Goal: Task Accomplishment & Management: Complete application form

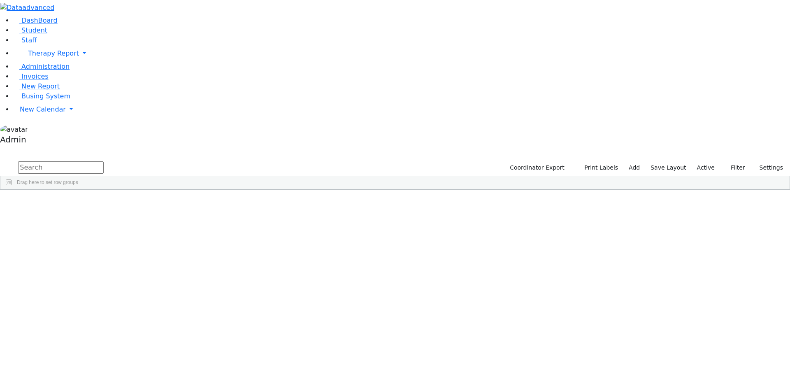
click at [104, 161] on input "text" at bounding box center [61, 167] width 86 height 12
type input "[PERSON_NAME]"
click at [135, 226] on div "Shmiel" at bounding box center [102, 232] width 68 height 12
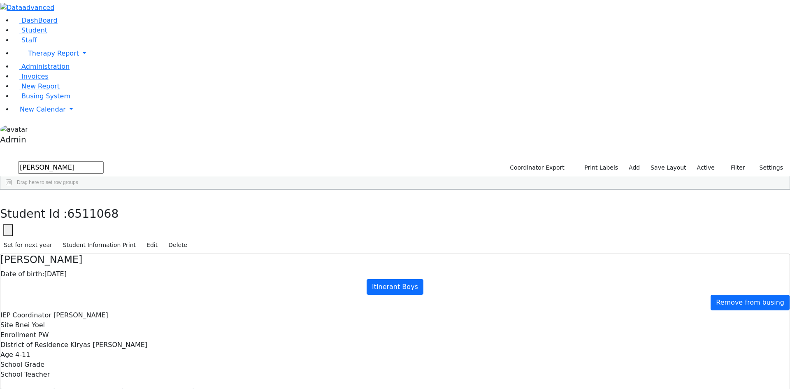
click at [194, 388] on button "Recommendation" at bounding box center [158, 396] width 72 height 17
checkbox input "true"
click at [314, 388] on button "Prescriptions" at bounding box center [342, 396] width 56 height 17
click at [194, 388] on button "Scheduling" at bounding box center [219, 396] width 50 height 17
click at [68, 11] on icon "button" at bounding box center [65, 8] width 6 height 6
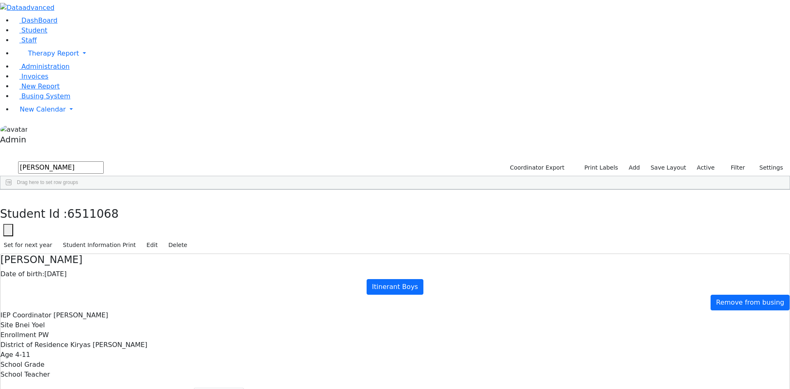
drag, startPoint x: 105, startPoint y: 35, endPoint x: 21, endPoint y: 36, distance: 83.6
click at [53, 161] on input "[PERSON_NAME]" at bounding box center [61, 167] width 86 height 12
click at [20, 36] on div "DashBoard Student Staff Therapy Report Student Old Calendar Report Admin" at bounding box center [395, 252] width 790 height 504
drag, startPoint x: 79, startPoint y: 39, endPoint x: 35, endPoint y: 35, distance: 44.6
click at [35, 160] on form "[PERSON_NAME]" at bounding box center [52, 168] width 104 height 16
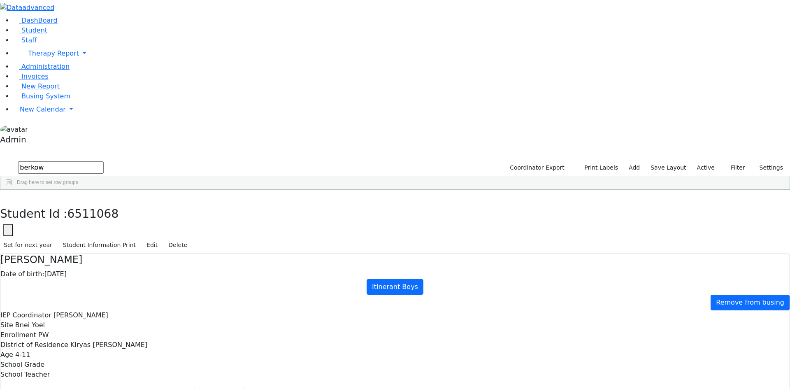
click at [75, 249] on div "Berkowitz" at bounding box center [37, 255] width 75 height 12
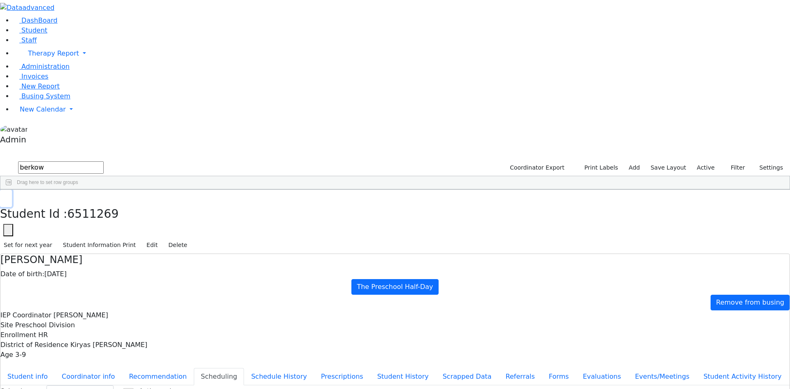
click at [8, 196] on icon "button" at bounding box center [6, 198] width 5 height 5
drag, startPoint x: 75, startPoint y: 34, endPoint x: -1, endPoint y: 33, distance: 76.2
click at [0, 33] on html "Print Schedule Options Show Birthday Show Time Interval Show School Grad Pdf" at bounding box center [395, 242] width 790 height 485
click at [150, 238] on div "[PERSON_NAME]" at bounding box center [112, 244] width 75 height 12
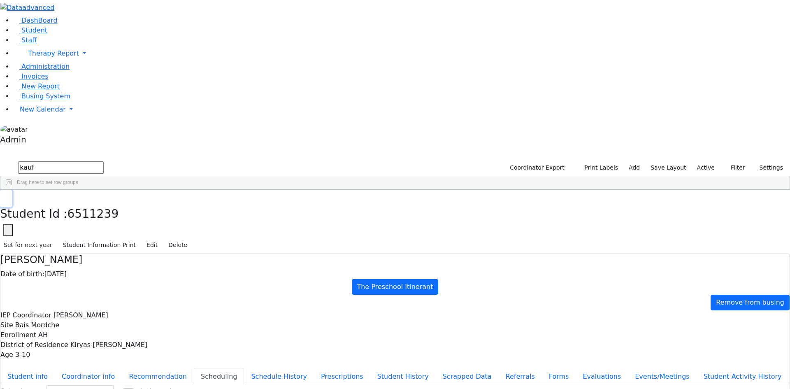
click at [12, 190] on button "button" at bounding box center [6, 198] width 12 height 17
drag, startPoint x: 88, startPoint y: 32, endPoint x: 7, endPoint y: 29, distance: 80.8
click at [7, 29] on div "DashBoard Student Staff Therapy Report Student Old Calendar Report Admin" at bounding box center [395, 242] width 790 height 485
click at [149, 284] on div "[PERSON_NAME]" at bounding box center [112, 290] width 75 height 12
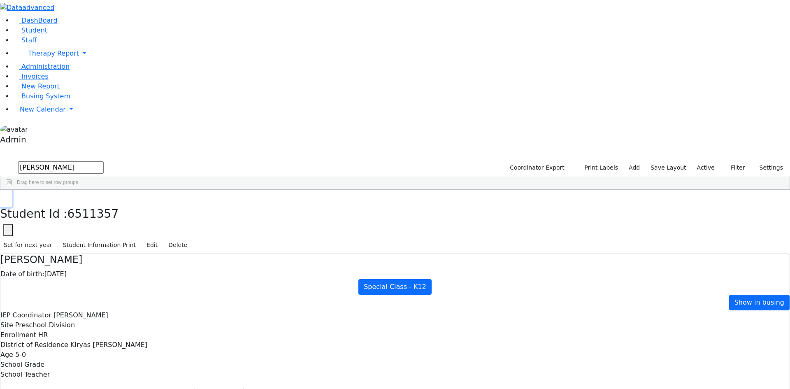
click at [8, 196] on icon "button" at bounding box center [6, 198] width 5 height 5
click at [150, 284] on div "[PERSON_NAME]" at bounding box center [112, 290] width 75 height 12
click at [4, 196] on use "button" at bounding box center [4, 196] width 0 height 0
drag, startPoint x: 85, startPoint y: 36, endPoint x: 18, endPoint y: 32, distance: 67.3
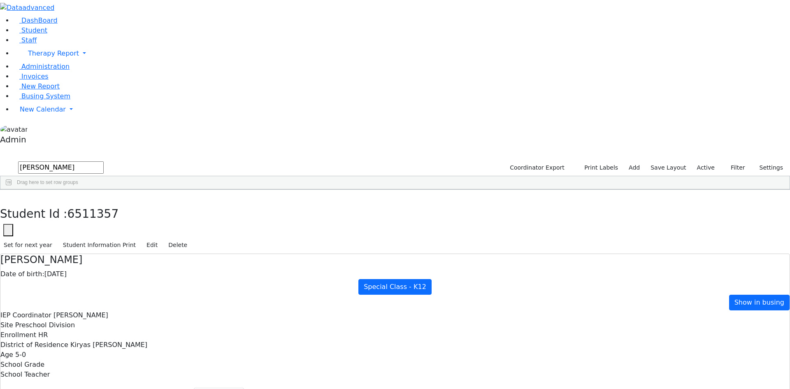
click at [19, 28] on div "DashBoard Student Staff Therapy Report Student Old Calendar Report Admin" at bounding box center [395, 252] width 790 height 504
click at [149, 387] on div "[PERSON_NAME]" at bounding box center [112, 393] width 75 height 12
click at [8, 196] on icon "button" at bounding box center [6, 198] width 5 height 5
click at [104, 161] on input "[PERSON_NAME]" at bounding box center [61, 167] width 86 height 12
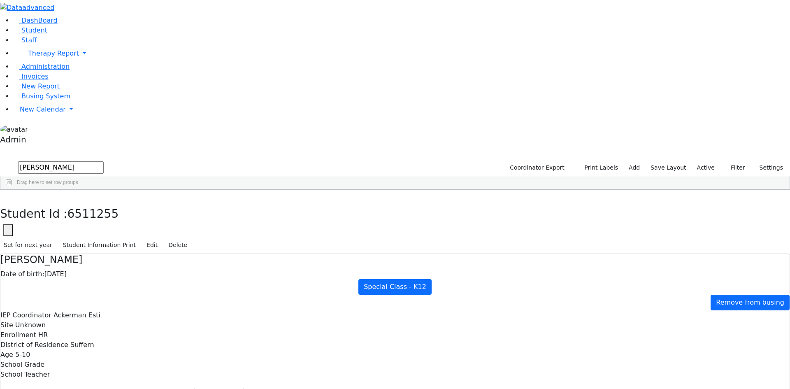
drag, startPoint x: 127, startPoint y: 29, endPoint x: 34, endPoint y: 27, distance: 92.6
click at [34, 160] on form "[PERSON_NAME]" at bounding box center [52, 168] width 104 height 16
click at [126, 226] on div "Shimon" at bounding box center [110, 232] width 75 height 12
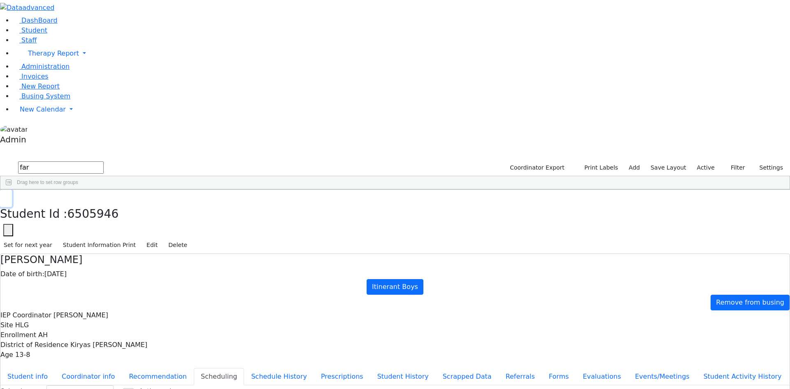
click at [8, 196] on icon "button" at bounding box center [6, 198] width 5 height 5
click at [150, 226] on div "Shimon" at bounding box center [112, 232] width 75 height 12
drag, startPoint x: 88, startPoint y: 38, endPoint x: 9, endPoint y: 35, distance: 78.7
click at [10, 35] on div "DashBoard Student Staff Therapy Report Student Old Calendar Report Admin" at bounding box center [395, 242] width 790 height 485
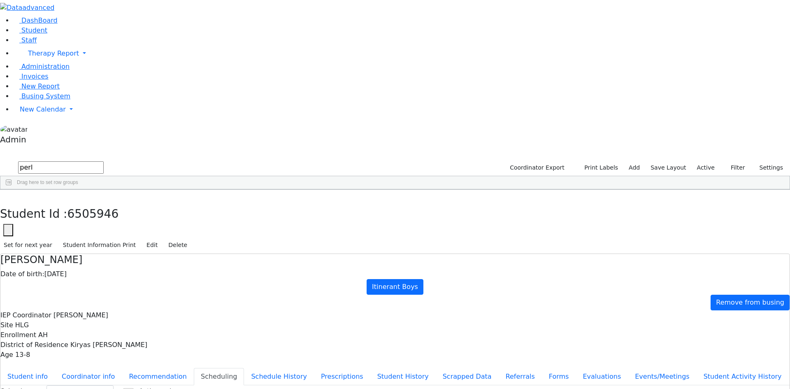
type input "perl"
click at [54, 238] on div "Perl" at bounding box center [37, 244] width 75 height 12
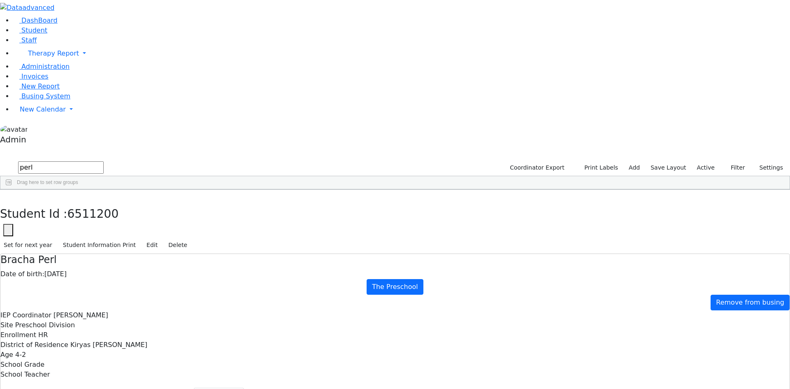
select select "210"
click at [194, 388] on button "Recommendation" at bounding box center [158, 396] width 72 height 17
checkbox input "true"
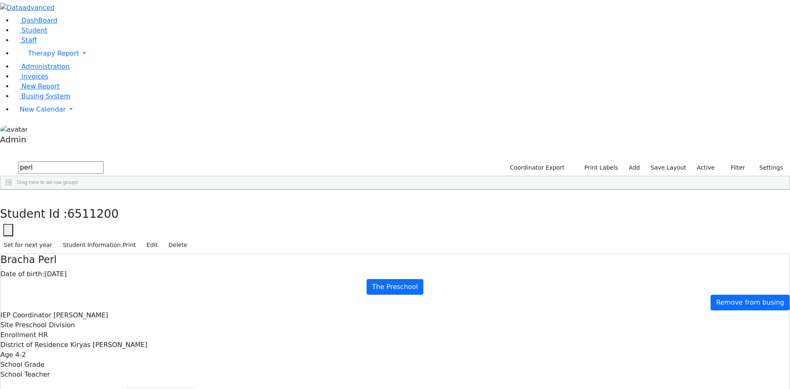
drag, startPoint x: 92, startPoint y: 35, endPoint x: 23, endPoint y: 33, distance: 69.6
click at [23, 33] on div "DashBoard Student Staff Therapy Report Student Old Calendar Report Admin" at bounding box center [395, 252] width 790 height 504
type input "app"
click at [8, 196] on icon "button" at bounding box center [6, 198] width 5 height 5
click at [144, 214] on div "[PERSON_NAME]" at bounding box center [112, 220] width 75 height 12
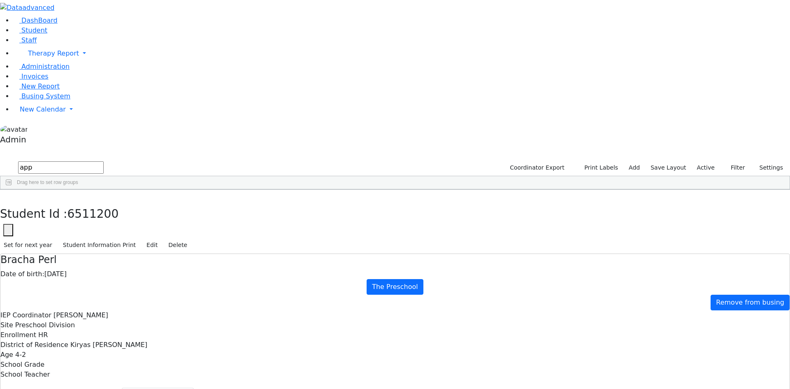
click at [144, 214] on div "[PERSON_NAME]" at bounding box center [112, 220] width 75 height 12
select select "210"
drag, startPoint x: 61, startPoint y: 35, endPoint x: 22, endPoint y: 35, distance: 39.1
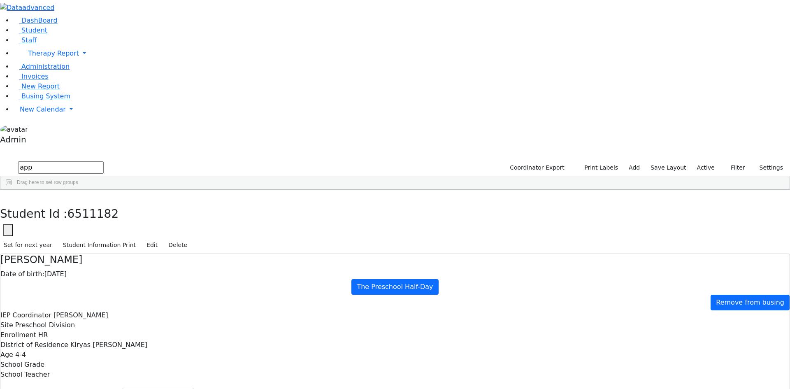
click at [22, 35] on div "DashBoard Student Staff Therapy Report Student Old Calendar Report Admin" at bounding box center [395, 252] width 790 height 504
type input "[PERSON_NAME]"
click at [69, 203] on div "Lebovits" at bounding box center [37, 209] width 75 height 12
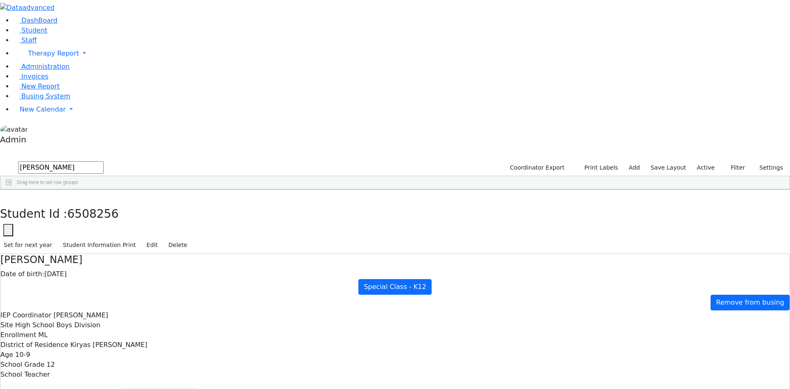
select select "212"
click at [207, 388] on button "Scheduling" at bounding box center [219, 396] width 50 height 17
drag, startPoint x: 61, startPoint y: 35, endPoint x: 15, endPoint y: 34, distance: 46.5
click at [15, 34] on div "DashBoard Student Staff Therapy Report Student Old Calendar Report Admin" at bounding box center [395, 252] width 790 height 504
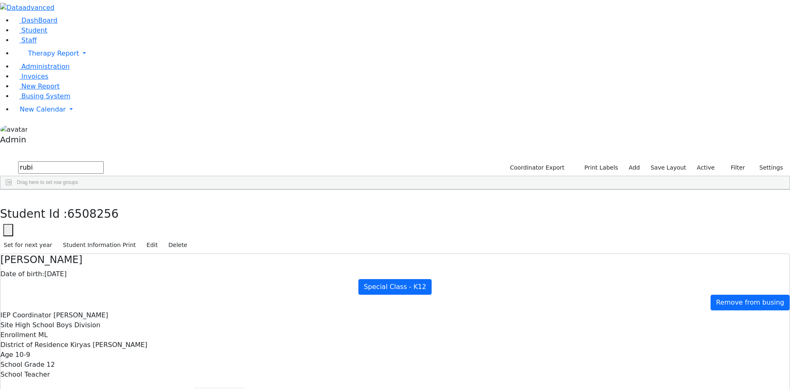
type input "rubi"
click at [59, 226] on div "[PERSON_NAME]" at bounding box center [37, 232] width 75 height 12
select select "210"
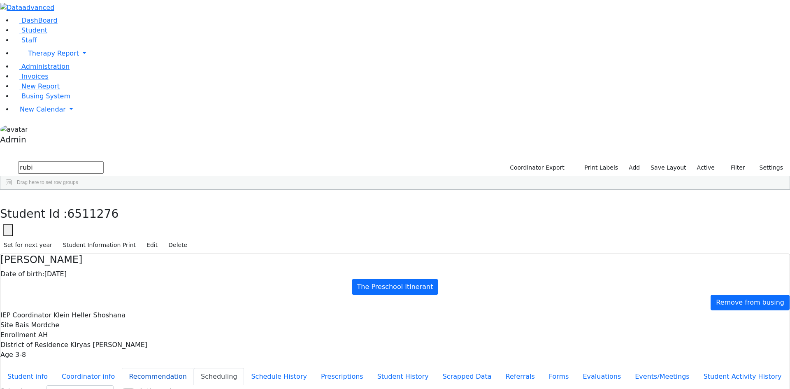
click at [194, 368] on button "Recommendation" at bounding box center [158, 376] width 72 height 17
checkbox input "true"
click at [114, 385] on select "Select School YR Summer YR 25 School YR 25-26 Summer YR 25 School YR 24-25 Summ…" at bounding box center [80, 391] width 67 height 13
select select "210"
click at [114, 385] on select "Select School YR Summer YR 25 School YR 25-26 Summer YR 25 School YR 24-25 Summ…" at bounding box center [80, 391] width 67 height 13
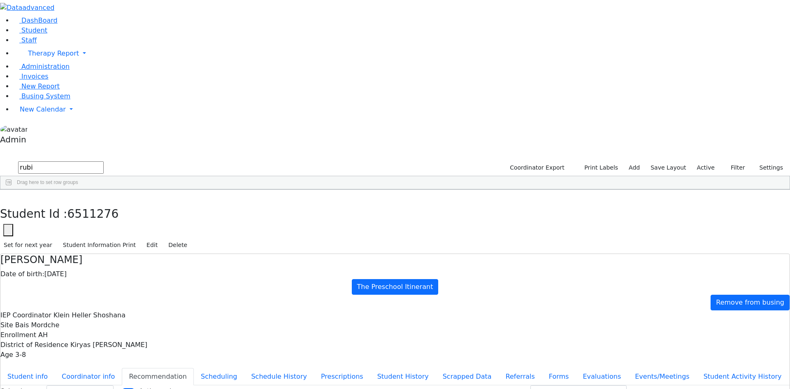
drag, startPoint x: 70, startPoint y: 36, endPoint x: 23, endPoint y: 30, distance: 46.9
click at [23, 30] on div "DashBoard Student Staff Therapy Report Student Old Calendar Report Admin" at bounding box center [395, 242] width 790 height 485
type input "nove"
click at [59, 203] on div "Nove" at bounding box center [37, 209] width 75 height 12
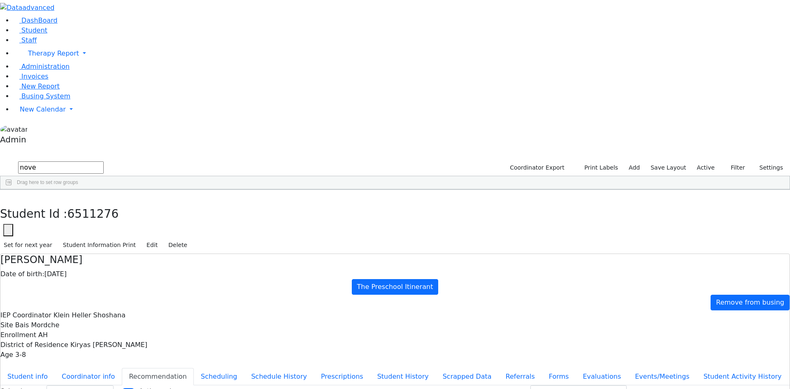
select select "210"
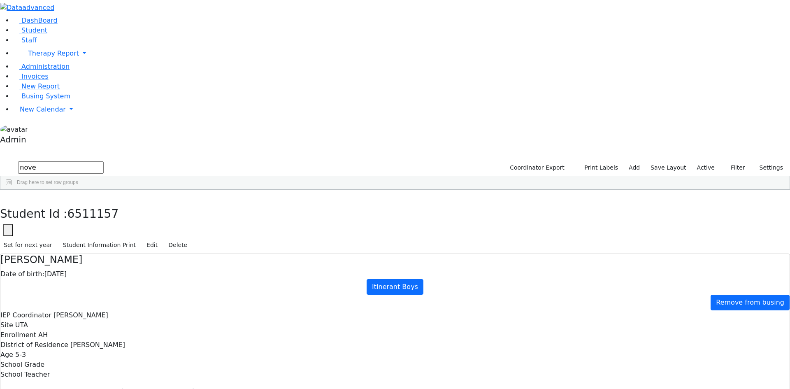
drag, startPoint x: 84, startPoint y: 37, endPoint x: 23, endPoint y: 34, distance: 60.6
click at [23, 34] on div "DashBoard Student Staff Therapy Report Student Old Calendar Report Admin" at bounding box center [395, 252] width 790 height 504
type input "[PERSON_NAME]"
click at [75, 272] on div "[PERSON_NAME]" at bounding box center [37, 278] width 75 height 12
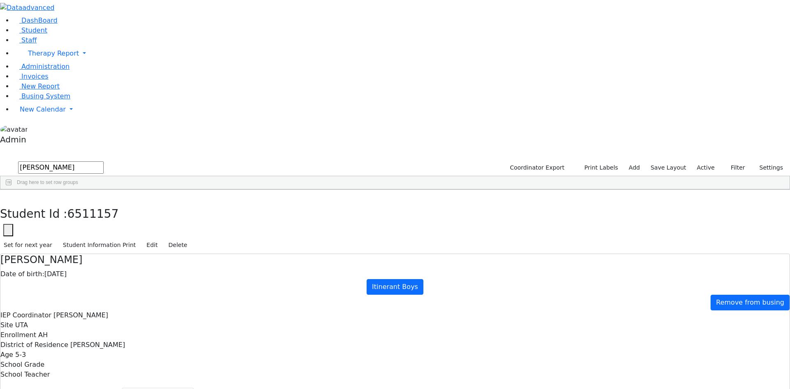
select select "210"
drag, startPoint x: 82, startPoint y: 37, endPoint x: 23, endPoint y: 27, distance: 59.3
click at [23, 27] on div "DashBoard Student Staff Therapy Report Student Old Calendar Report Admin" at bounding box center [395, 252] width 790 height 504
type input "be"
click at [75, 318] on div "Biener" at bounding box center [37, 324] width 75 height 12
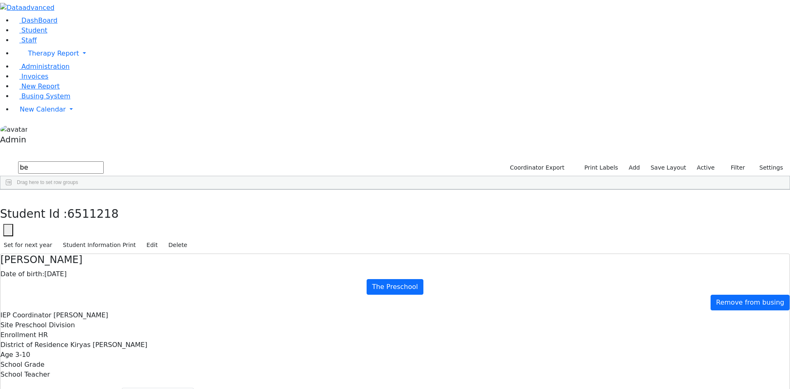
click at [75, 318] on div "Biener" at bounding box center [37, 324] width 75 height 12
select select "210"
drag, startPoint x: 83, startPoint y: 39, endPoint x: 14, endPoint y: 31, distance: 70.0
click at [14, 31] on div "DashBoard Student Staff Therapy Report Student Old Calendar Report Admin" at bounding box center [395, 252] width 790 height 504
type input "[PERSON_NAME]"
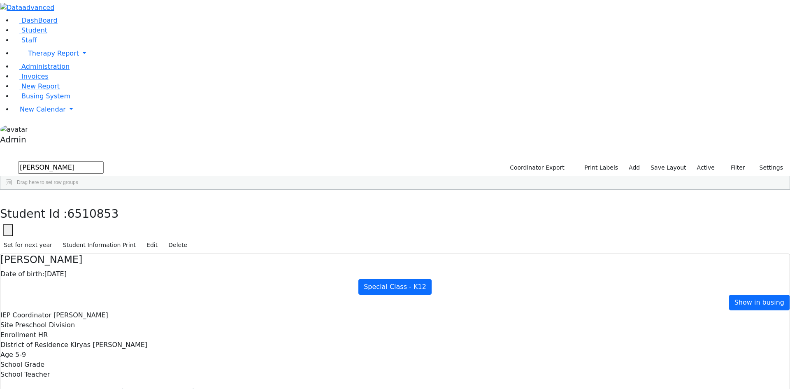
click at [103, 214] on div "Fishel" at bounding box center [110, 220] width 75 height 12
select select "210"
drag, startPoint x: 90, startPoint y: 37, endPoint x: 17, endPoint y: 29, distance: 73.3
click at [17, 29] on div "DashBoard Student Staff Therapy Report Student Old Calendar Report Admin" at bounding box center [395, 252] width 790 height 504
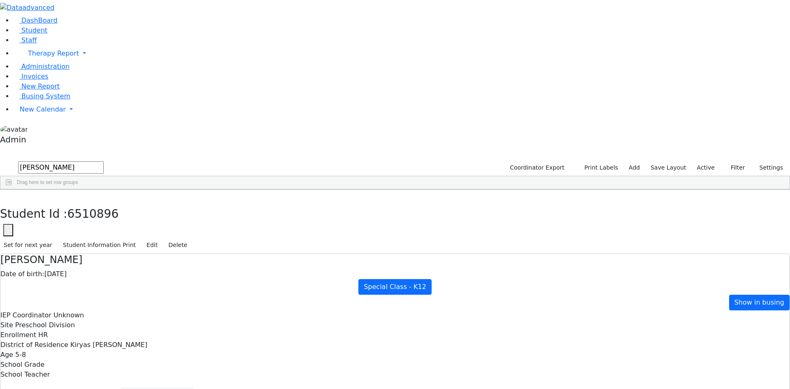
type input "[PERSON_NAME]"
click at [75, 203] on div "[PERSON_NAME]" at bounding box center [37, 209] width 75 height 12
select select "210"
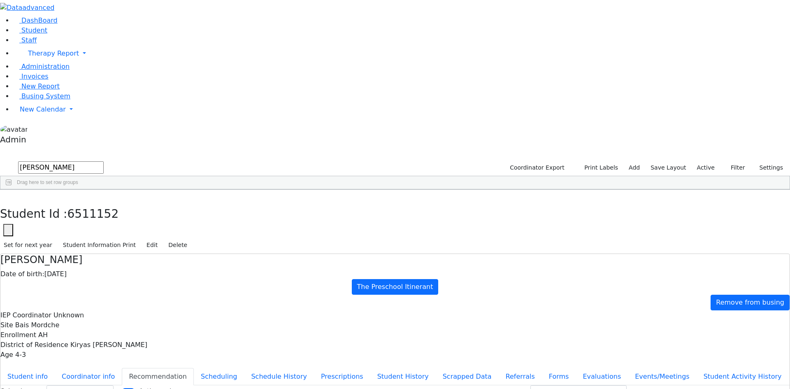
drag, startPoint x: 86, startPoint y: 37, endPoint x: 20, endPoint y: 35, distance: 65.5
click at [21, 35] on div "DashBoard Student Staff Therapy Report Student Old Calendar Report Admin" at bounding box center [395, 242] width 790 height 485
type input "zwi"
click at [68, 203] on div "[PERSON_NAME]" at bounding box center [37, 209] width 75 height 12
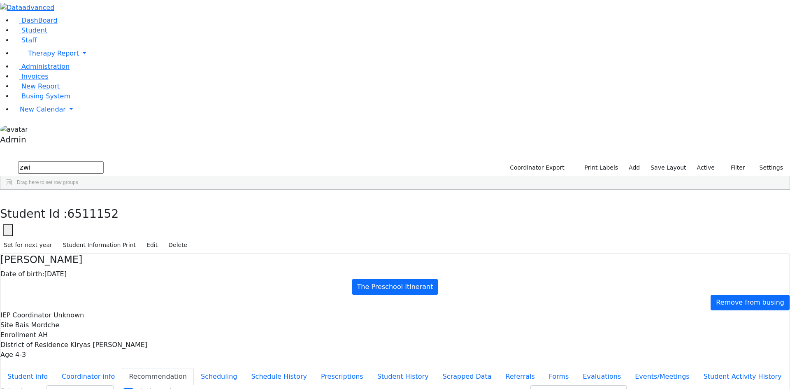
select select "210"
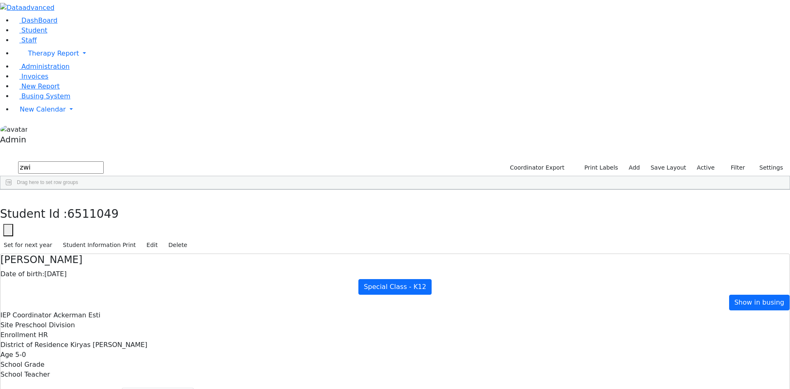
drag, startPoint x: 76, startPoint y: 33, endPoint x: 16, endPoint y: 33, distance: 60.1
click at [16, 33] on div "DashBoard Student Staff Therapy Report Student Old Calendar Report Admin" at bounding box center [395, 252] width 790 height 504
type input "weberm"
click at [75, 226] on div "[PERSON_NAME]" at bounding box center [37, 232] width 75 height 12
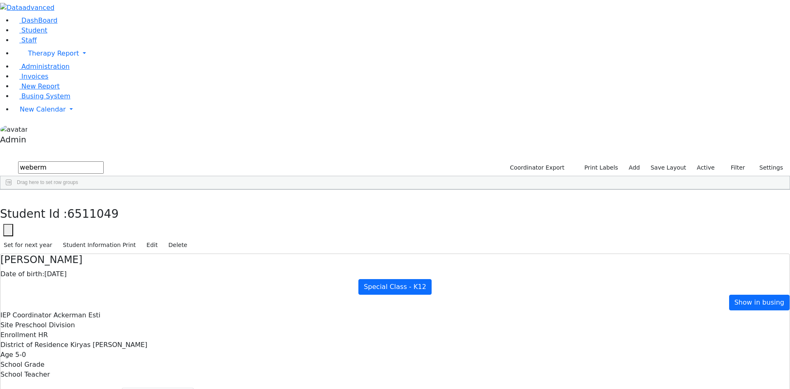
select select "210"
drag, startPoint x: 89, startPoint y: 35, endPoint x: 23, endPoint y: 32, distance: 65.5
click at [23, 32] on div "DashBoard Student Staff Therapy Report Student Old Calendar Report Admin" at bounding box center [395, 252] width 790 height 504
type input "gluc"
click at [62, 203] on div "Gluck" at bounding box center [37, 209] width 75 height 12
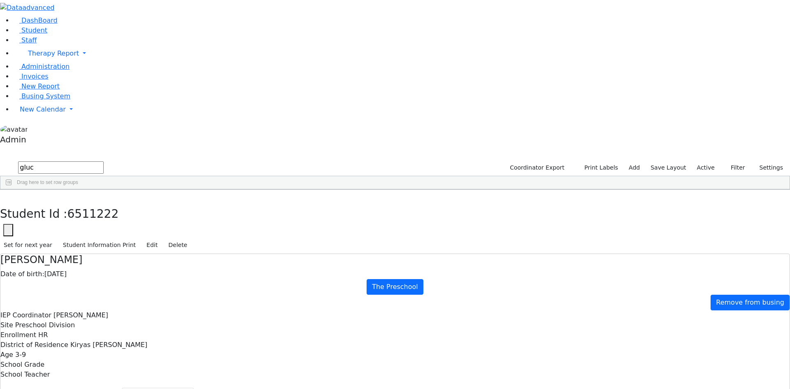
click at [62, 203] on div "Gluck" at bounding box center [37, 209] width 75 height 12
select select "210"
click at [194, 388] on button "Scheduling" at bounding box center [219, 396] width 50 height 17
click at [75, 226] on div "Gluck" at bounding box center [37, 232] width 75 height 12
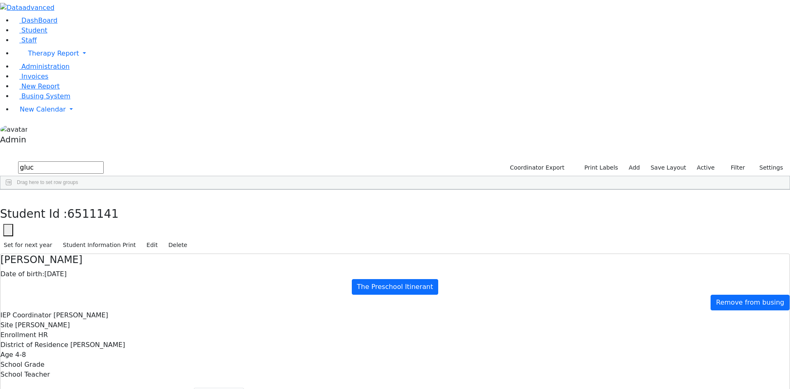
select select "212"
click at [75, 203] on div "Gluck" at bounding box center [37, 209] width 75 height 12
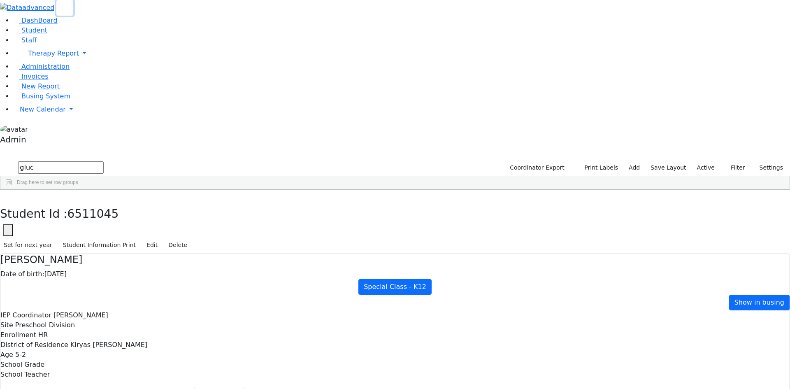
click at [56, 16] on button "button" at bounding box center [64, 8] width 17 height 16
click at [47, 70] on span "Administration" at bounding box center [45, 67] width 48 height 8
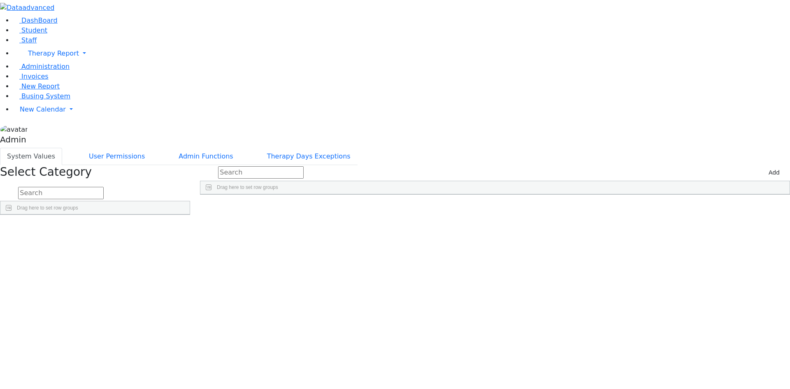
click at [104, 187] on input "text" at bounding box center [61, 193] width 86 height 12
type input "zip"
click at [184, 242] on link "Detail" at bounding box center [173, 248] width 22 height 13
click at [774, 166] on button "Add" at bounding box center [774, 172] width 19 height 13
click at [313, 208] on div "Press SPACE to select this row." at bounding box center [265, 214] width 130 height 12
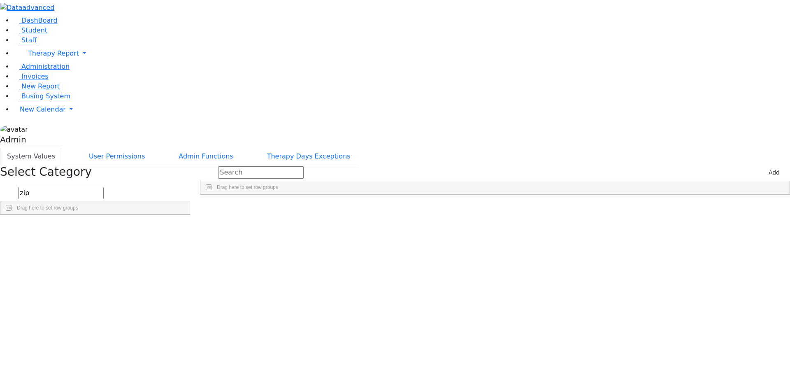
type input "07012"
click at [438, 194] on div "State" at bounding box center [386, 200] width 103 height 13
click at [435, 208] on div "Press SPACE to deselect this row." at bounding box center [390, 214] width 120 height 12
type input "NJ"
click at [550, 208] on div "Press SPACE to deselect this row." at bounding box center [510, 214] width 120 height 12
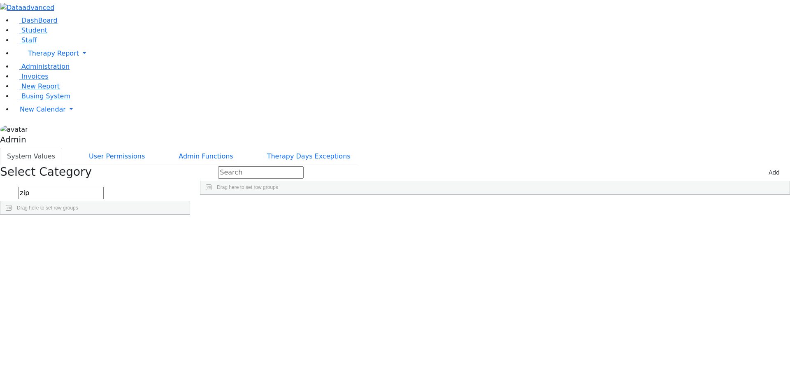
type input "Clifton"
click at [664, 208] on div "Press SPACE to deselect this row." at bounding box center [630, 214] width 120 height 12
